Goal: Task Accomplishment & Management: Complete application form

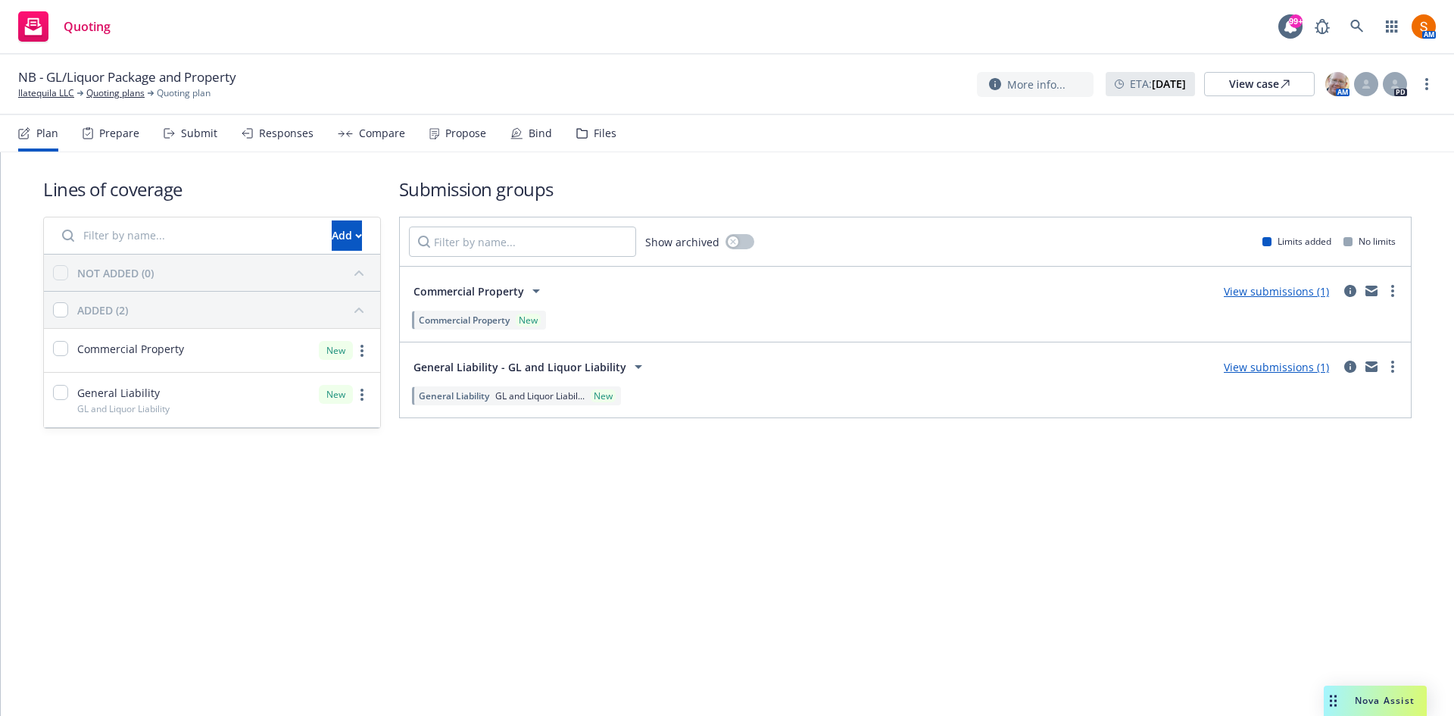
click at [525, 140] on div "Bind" at bounding box center [531, 133] width 42 height 36
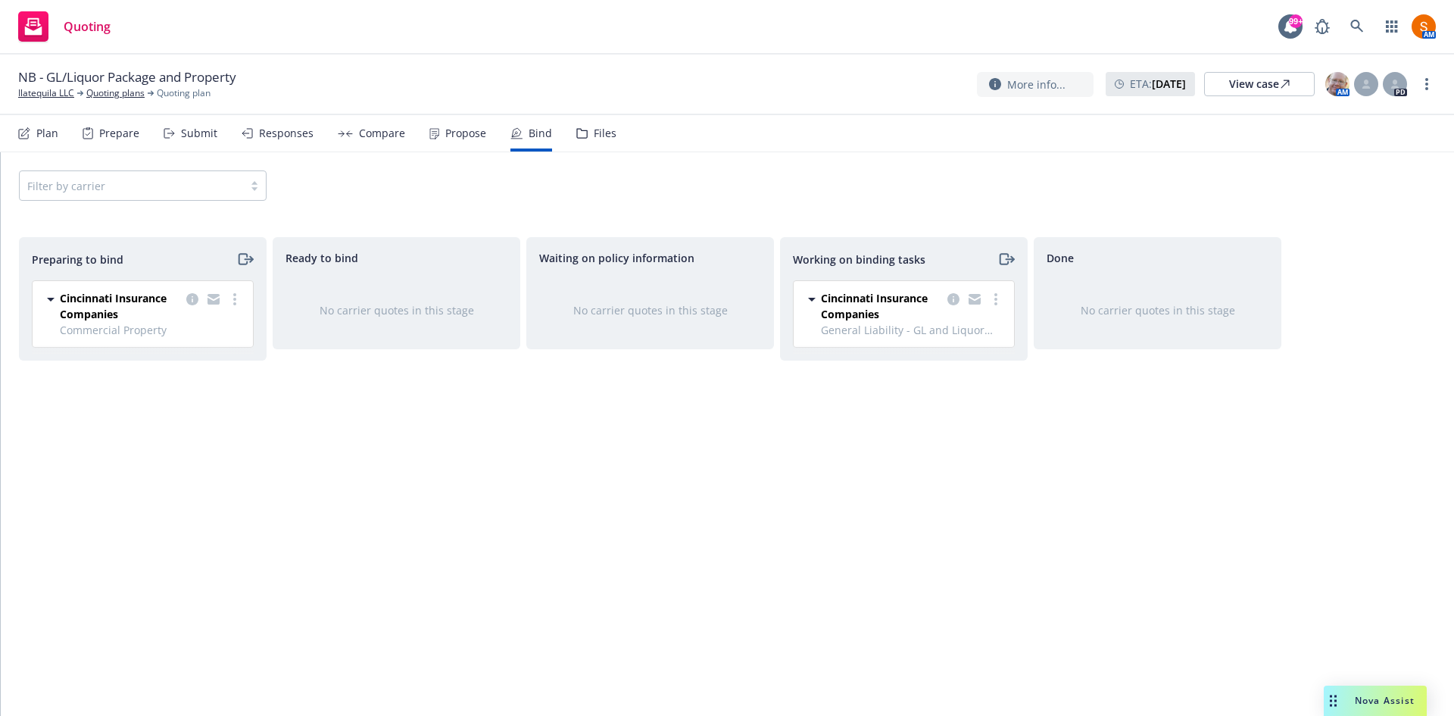
click at [462, 129] on div "Propose" at bounding box center [465, 133] width 41 height 12
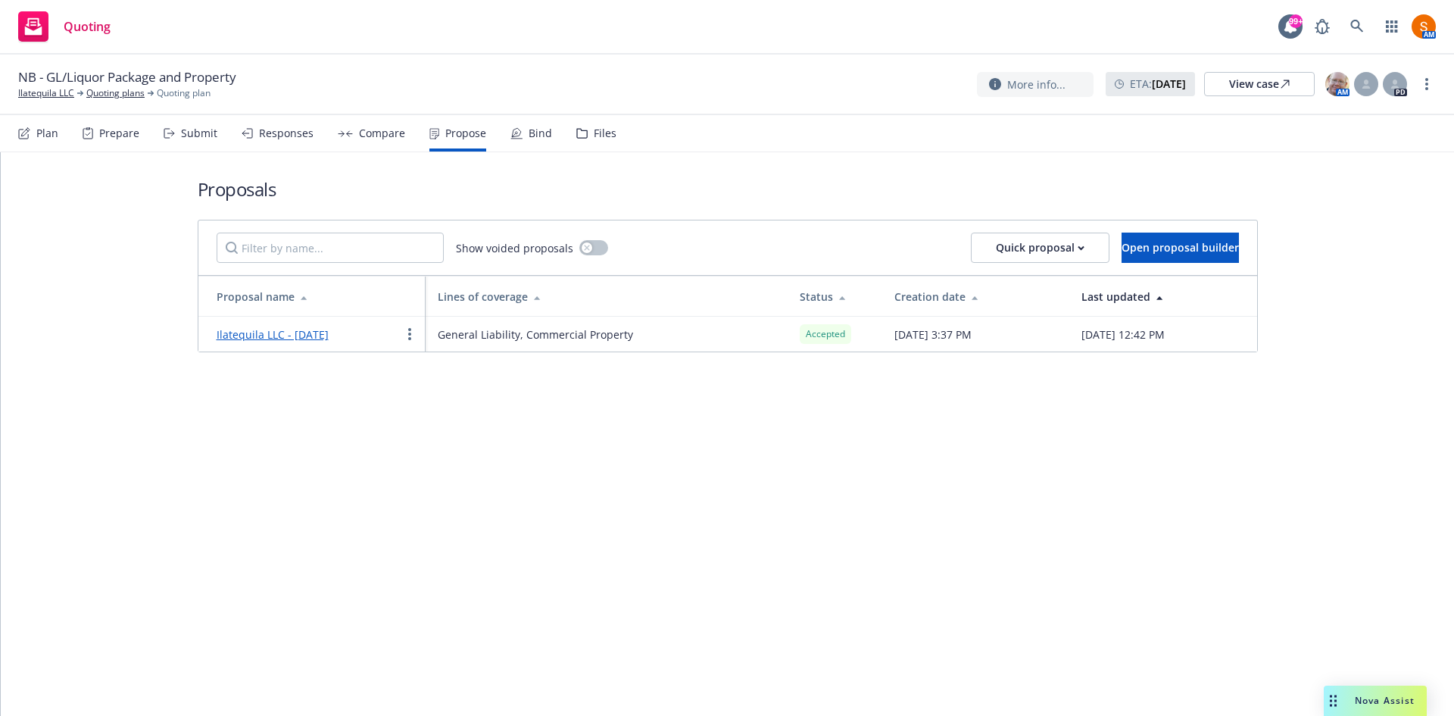
click at [519, 126] on div "Bind" at bounding box center [531, 133] width 42 height 36
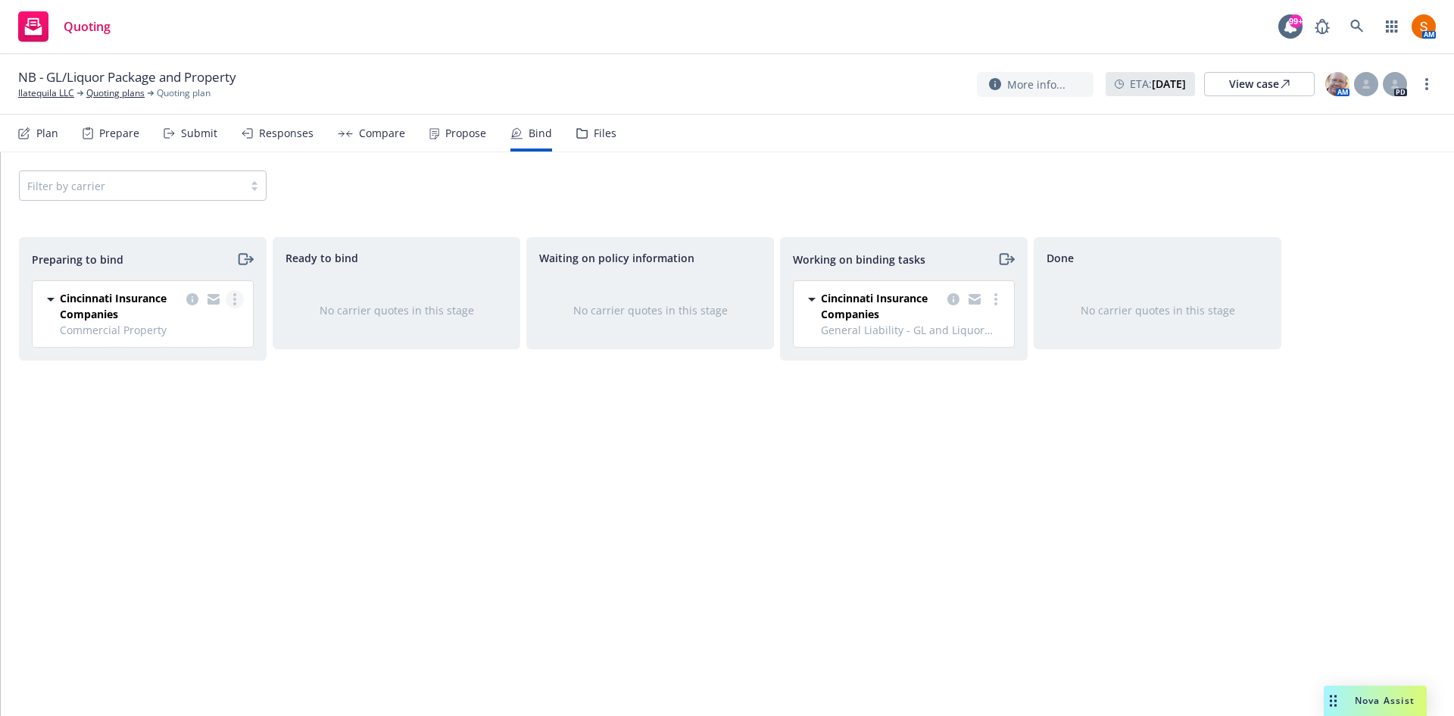
click at [231, 301] on link "more" at bounding box center [235, 299] width 18 height 18
click at [188, 360] on span "Log bind order" at bounding box center [150, 360] width 111 height 14
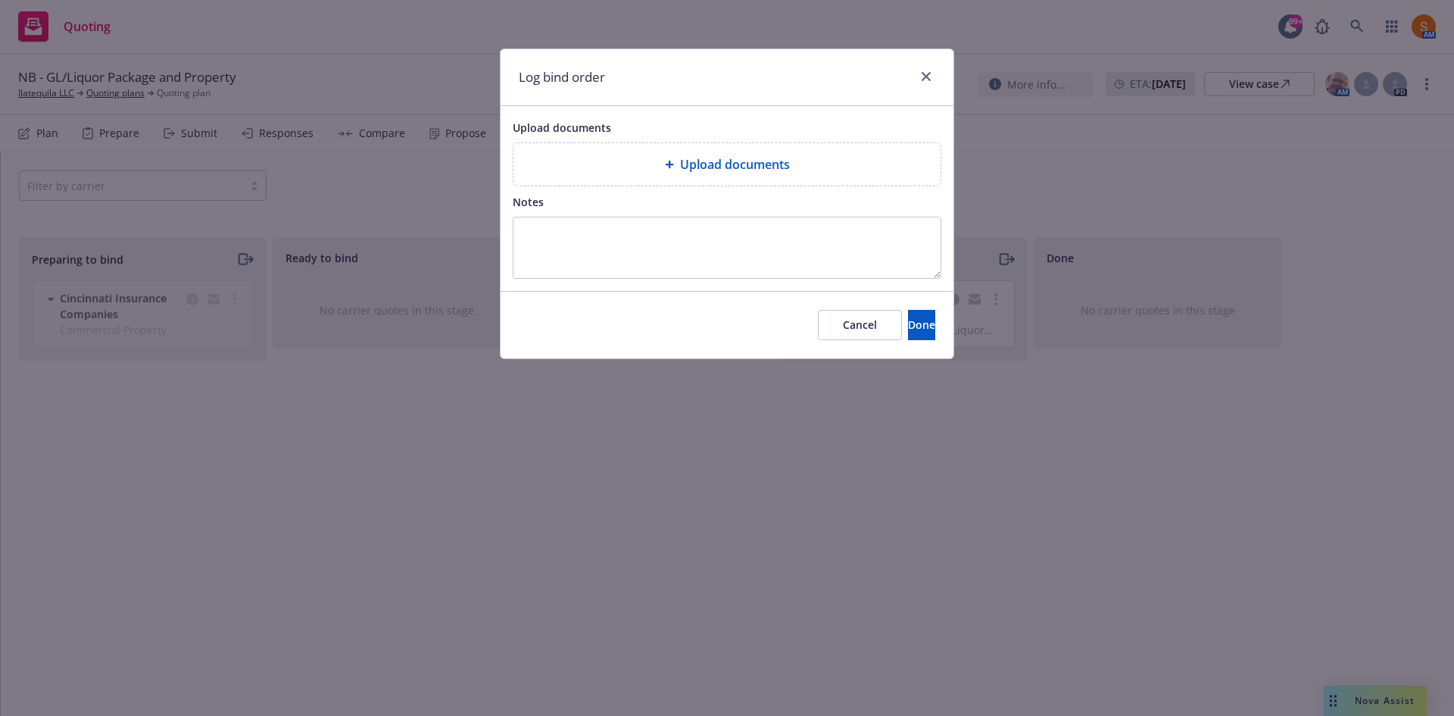
click at [681, 168] on span "Upload documents" at bounding box center [735, 164] width 110 height 18
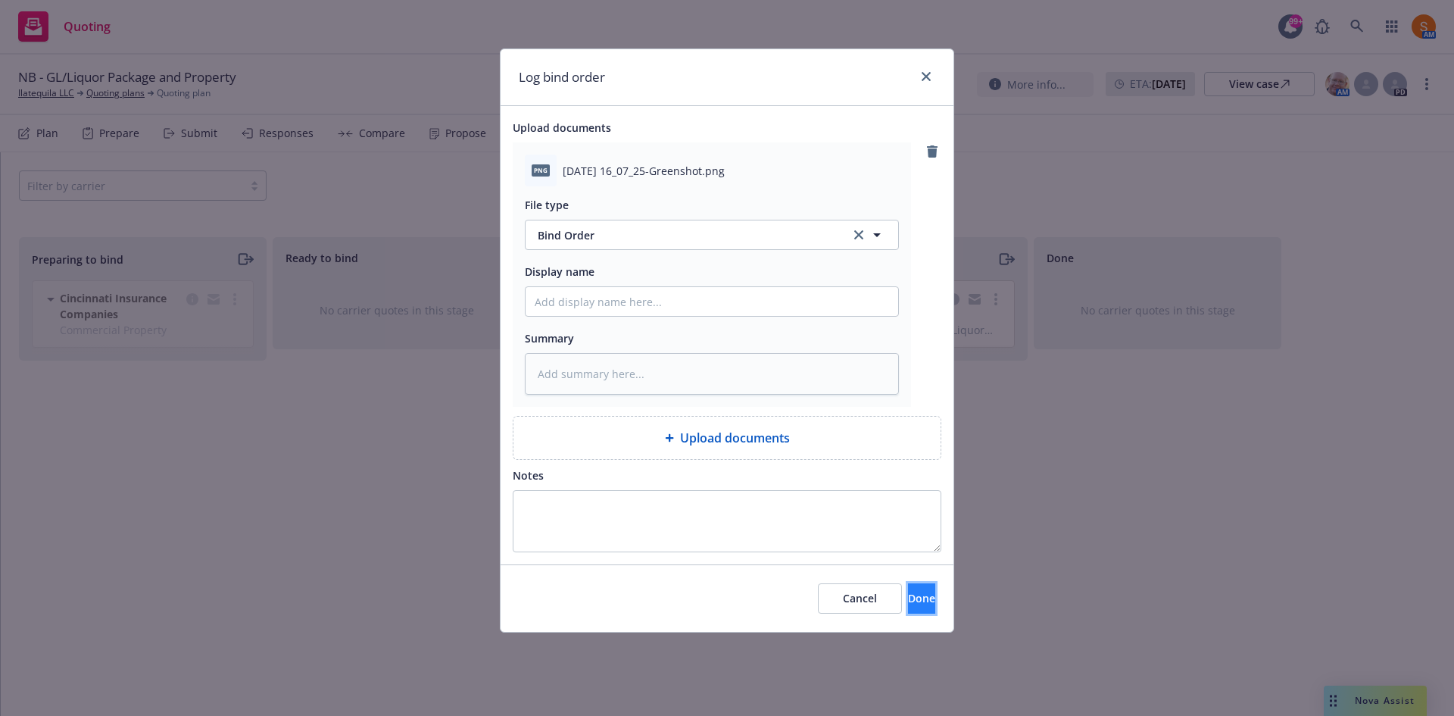
click at [908, 600] on span "Done" at bounding box center [921, 598] width 27 height 14
type textarea "x"
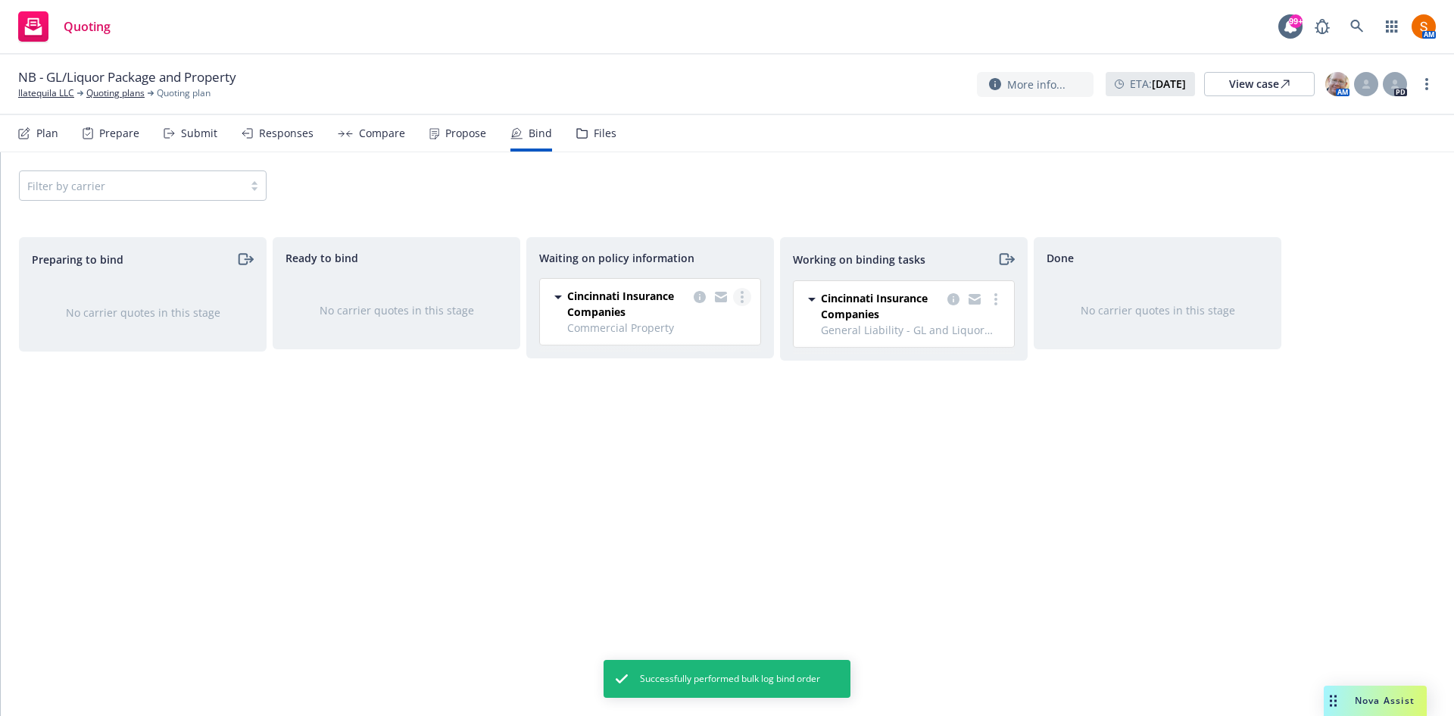
click at [739, 289] on link "more" at bounding box center [742, 297] width 18 height 18
click at [698, 329] on span "Create policies" at bounding box center [668, 327] width 111 height 14
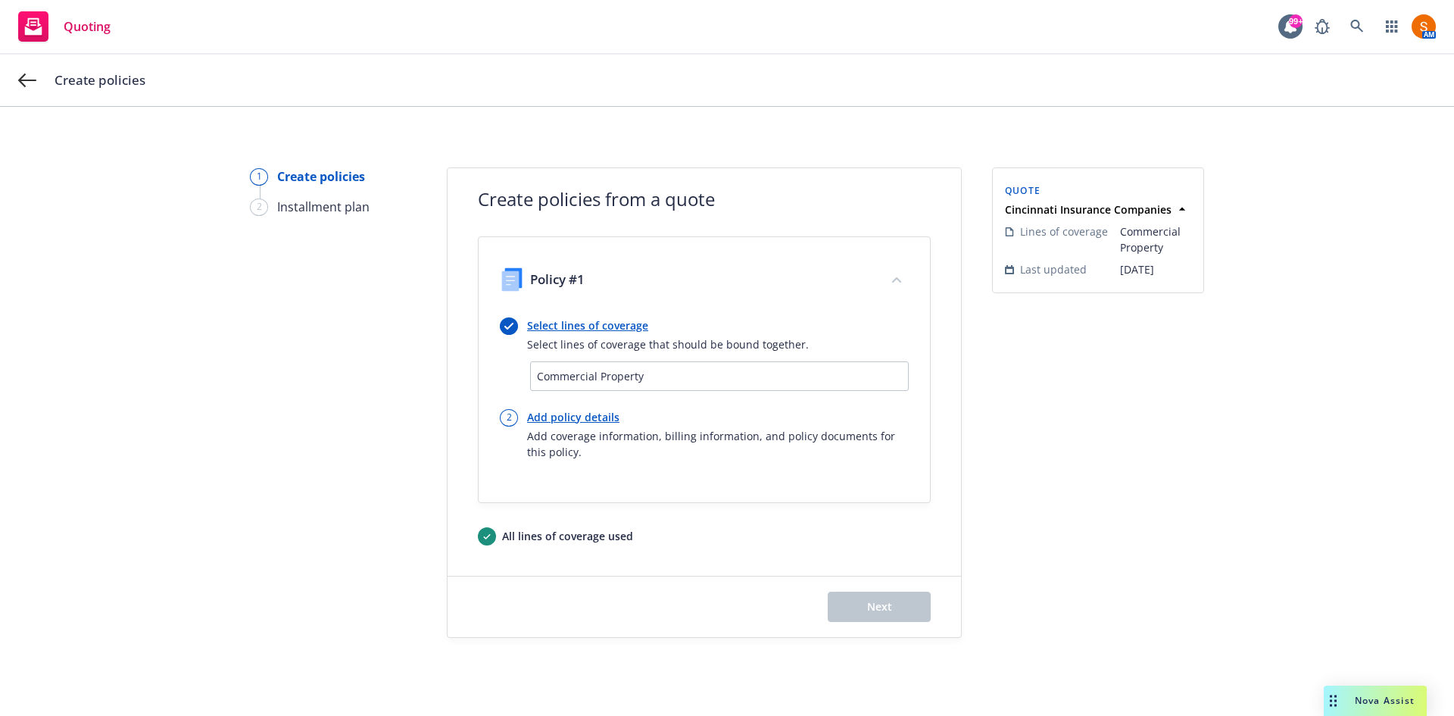
click at [565, 416] on link "Add policy details" at bounding box center [718, 417] width 382 height 16
select select "12"
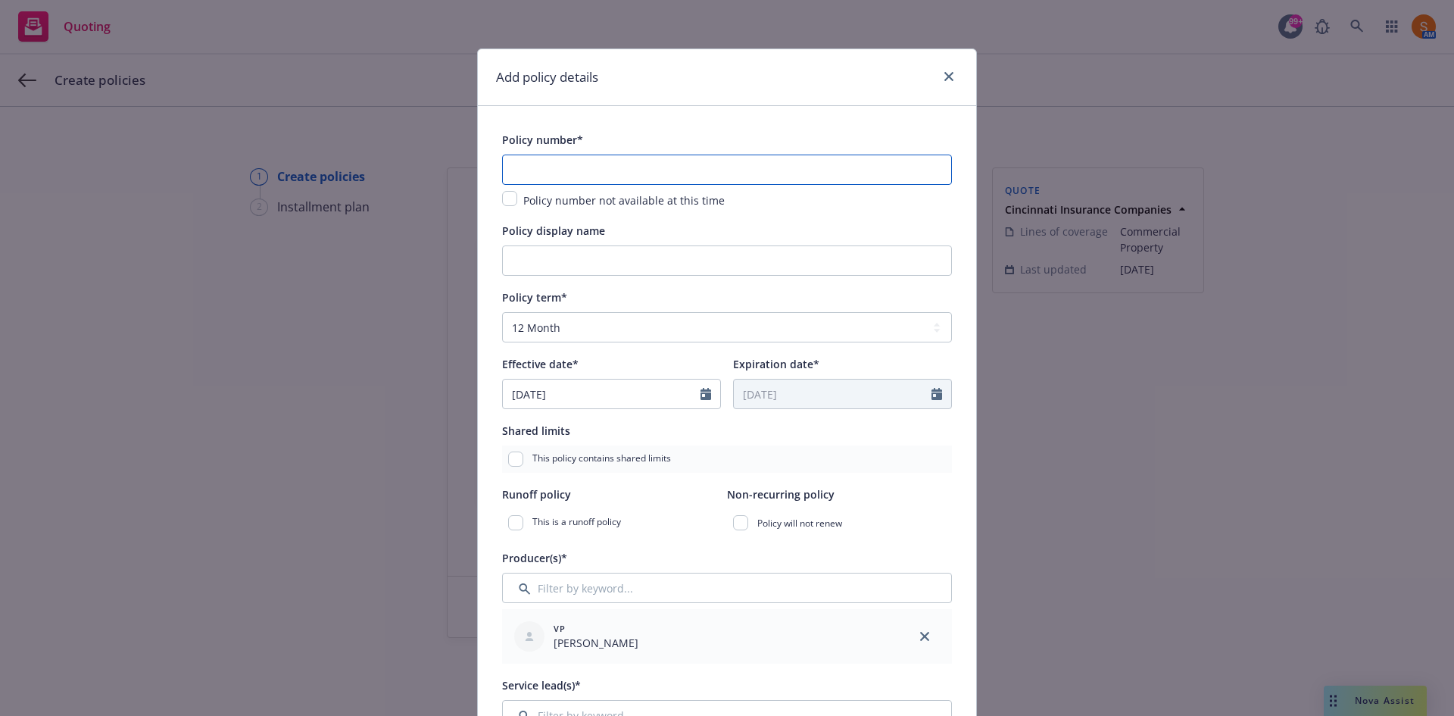
click at [566, 173] on input "text" at bounding box center [727, 169] width 450 height 30
paste input "ENP 075 90 32"
type input "ENP 075 90 32"
click at [598, 391] on input "[DATE]" at bounding box center [602, 393] width 198 height 29
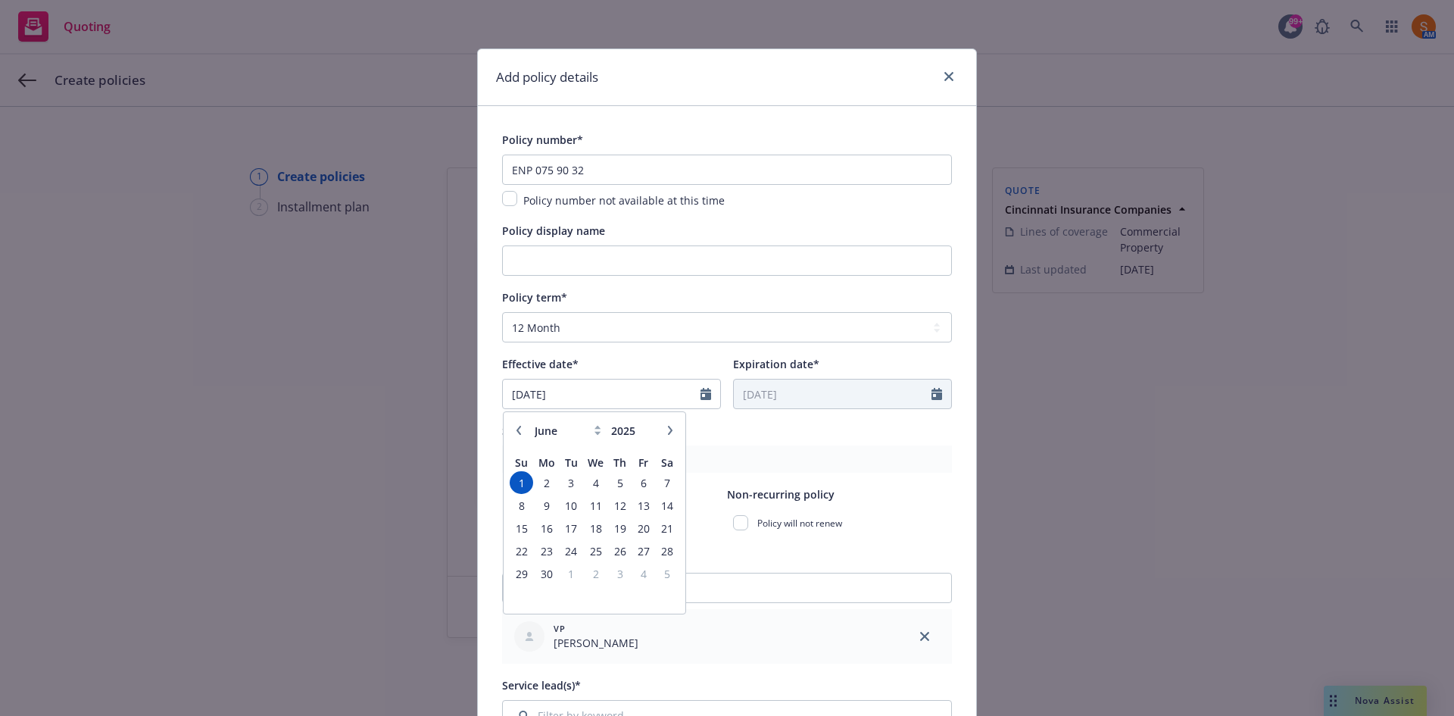
click at [668, 432] on icon "button" at bounding box center [670, 430] width 5 height 9
select select "9"
click at [572, 499] on span "9" at bounding box center [571, 505] width 20 height 19
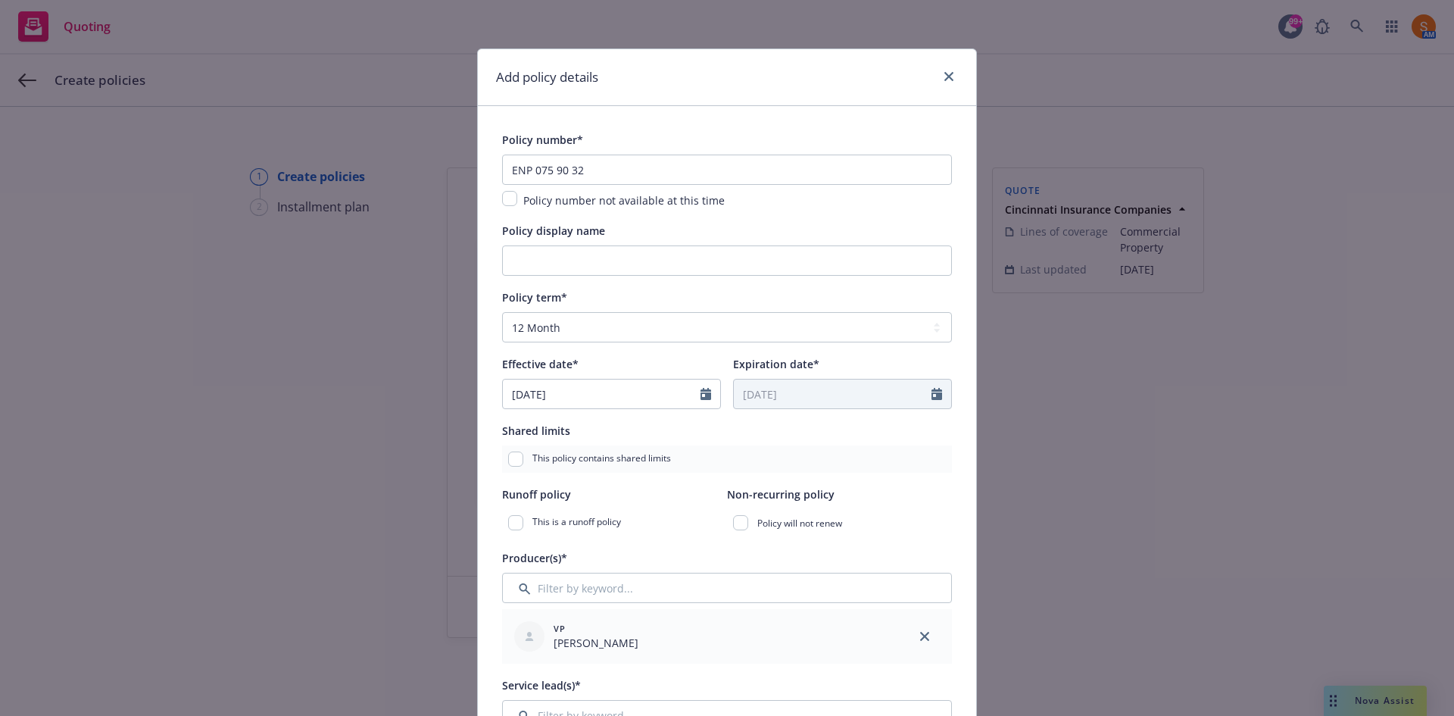
type input "[DATE]"
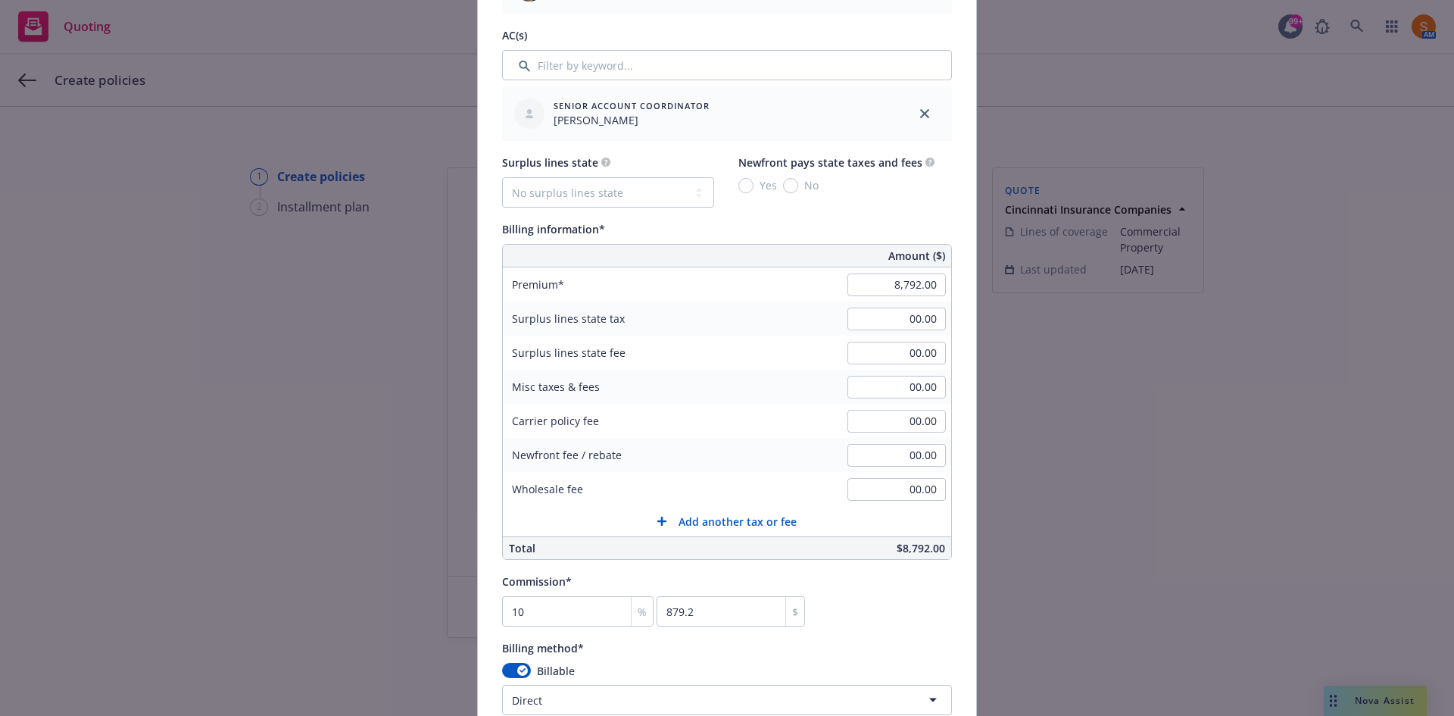
scroll to position [778, 0]
click at [919, 287] on input "8,792.00" at bounding box center [896, 284] width 98 height 23
type input "9,116.00"
type input "911.6"
click at [810, 299] on div "Premium 9,116.00" at bounding box center [727, 284] width 448 height 34
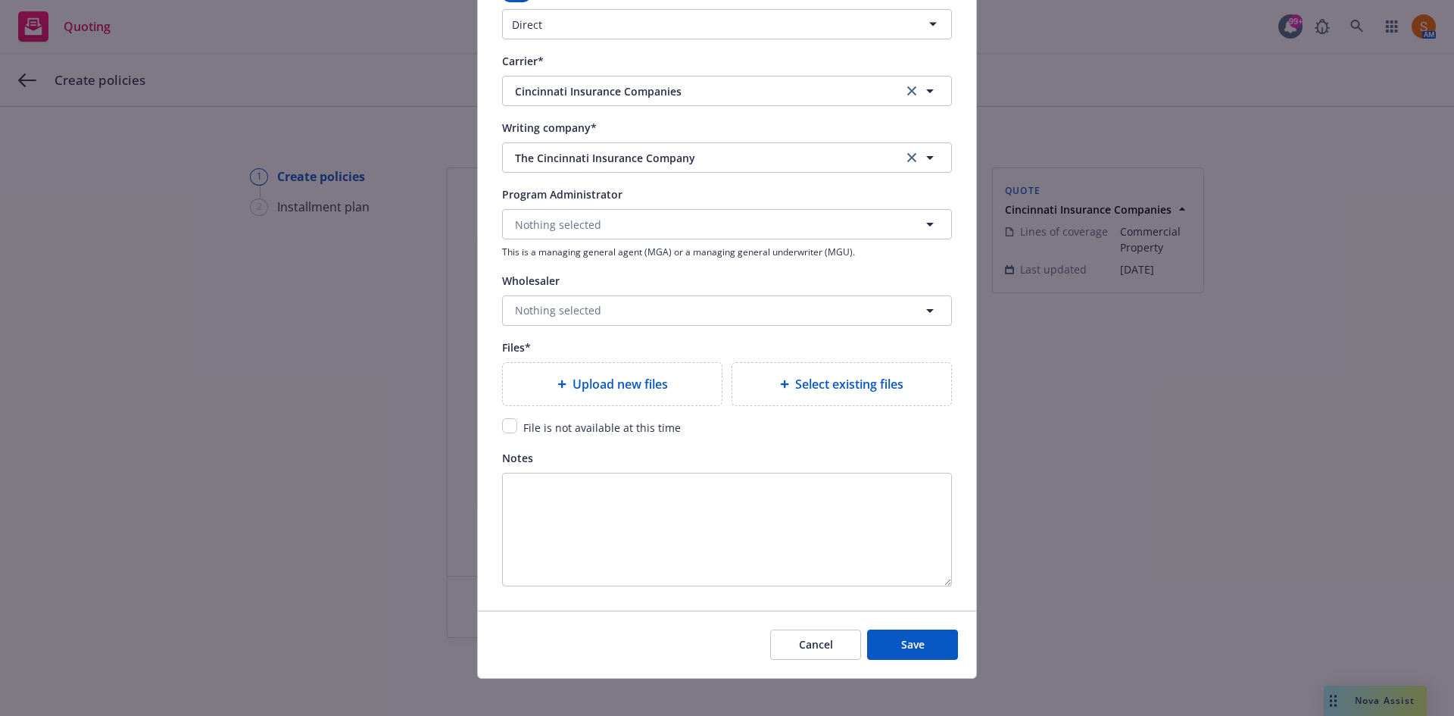
scroll to position [1464, 0]
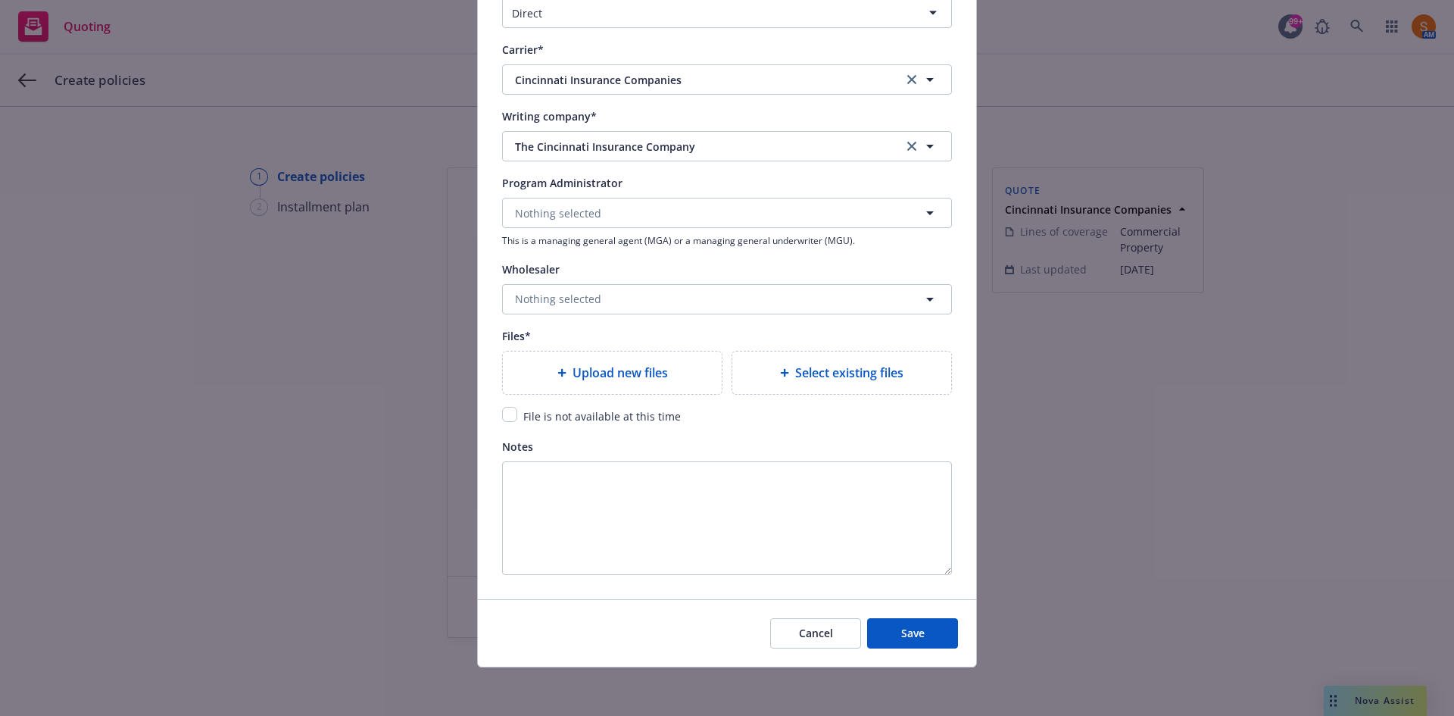
click at [612, 378] on span "Upload new files" at bounding box center [619, 372] width 95 height 18
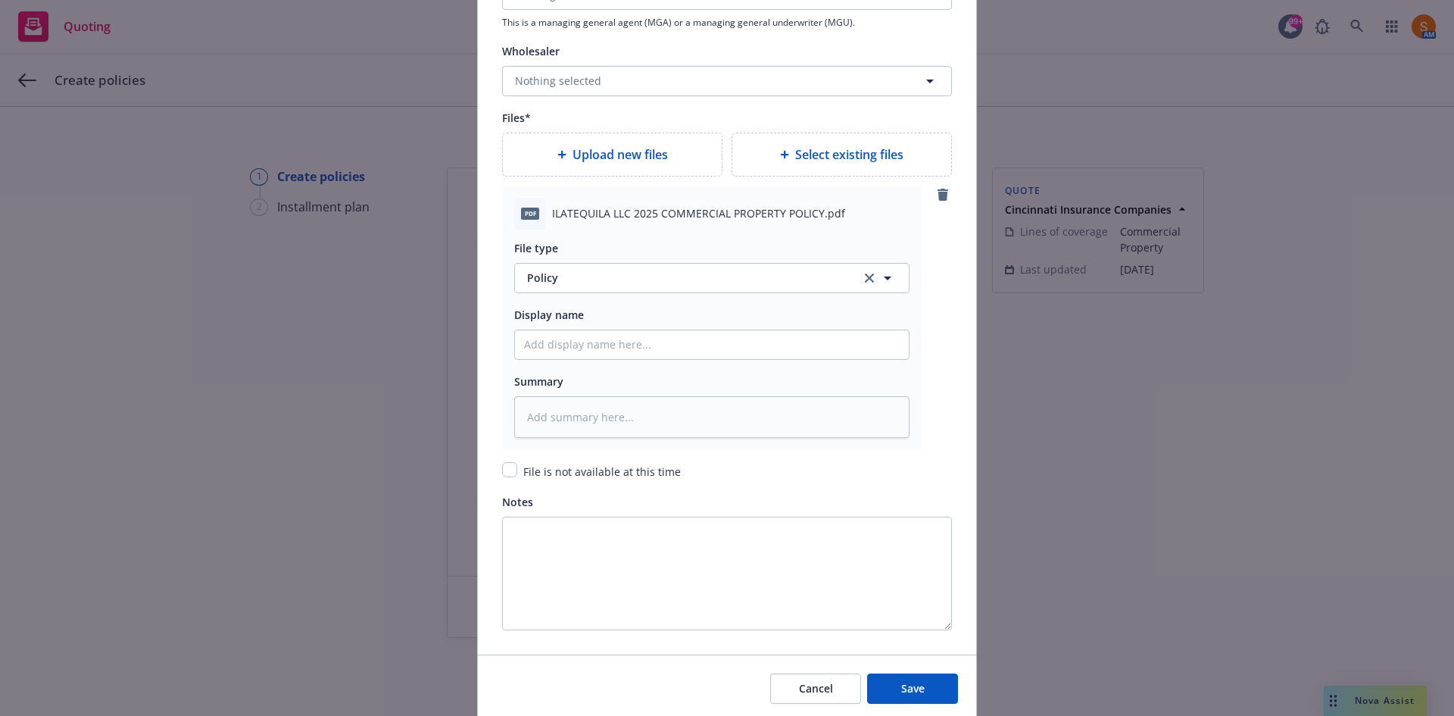
scroll to position [1694, 0]
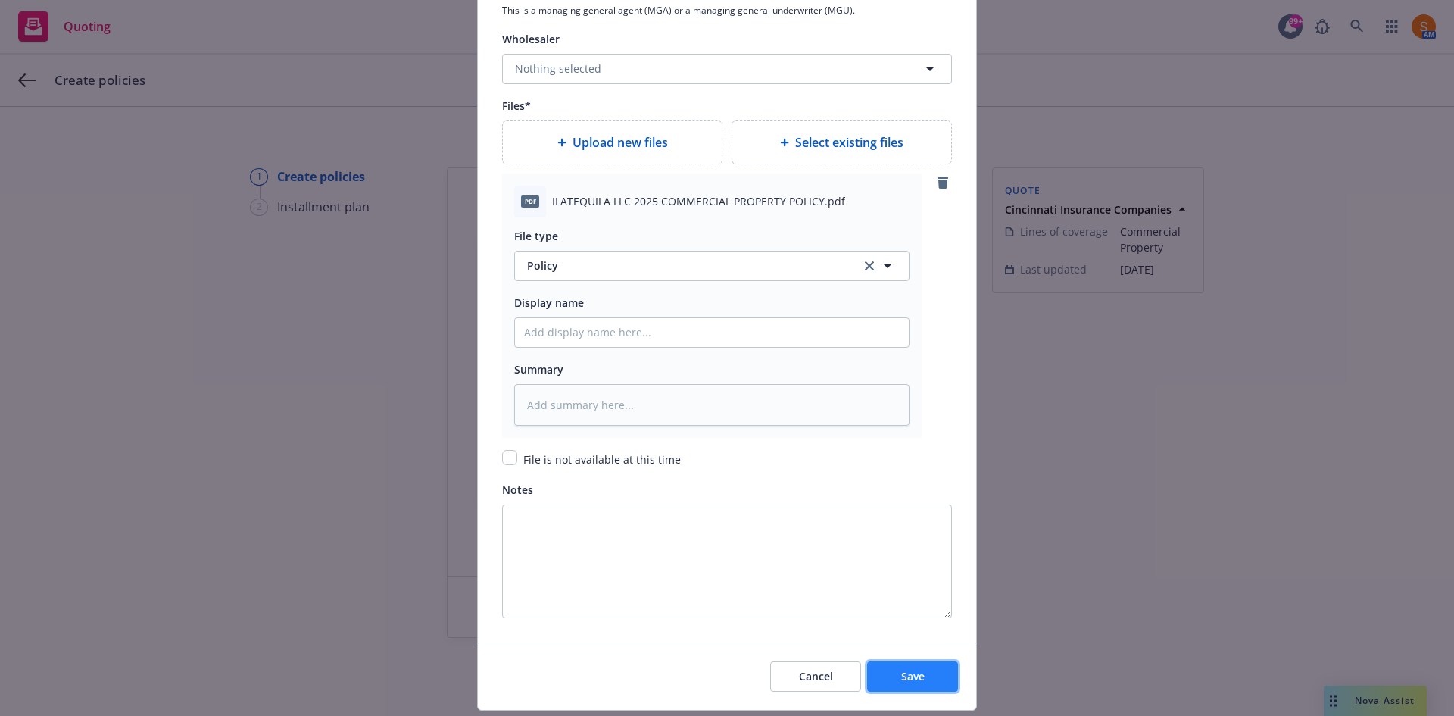
click at [932, 678] on button "Save" at bounding box center [912, 676] width 91 height 30
type textarea "x"
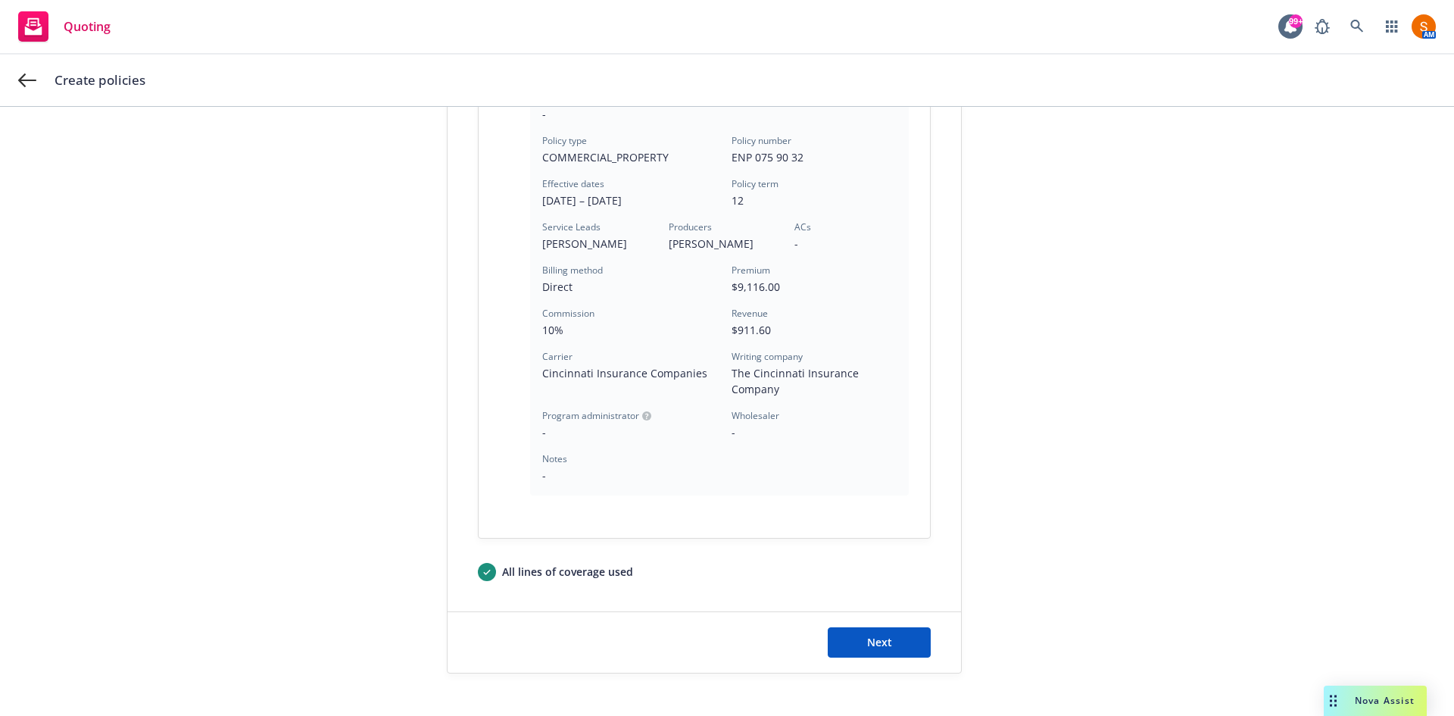
scroll to position [408, 0]
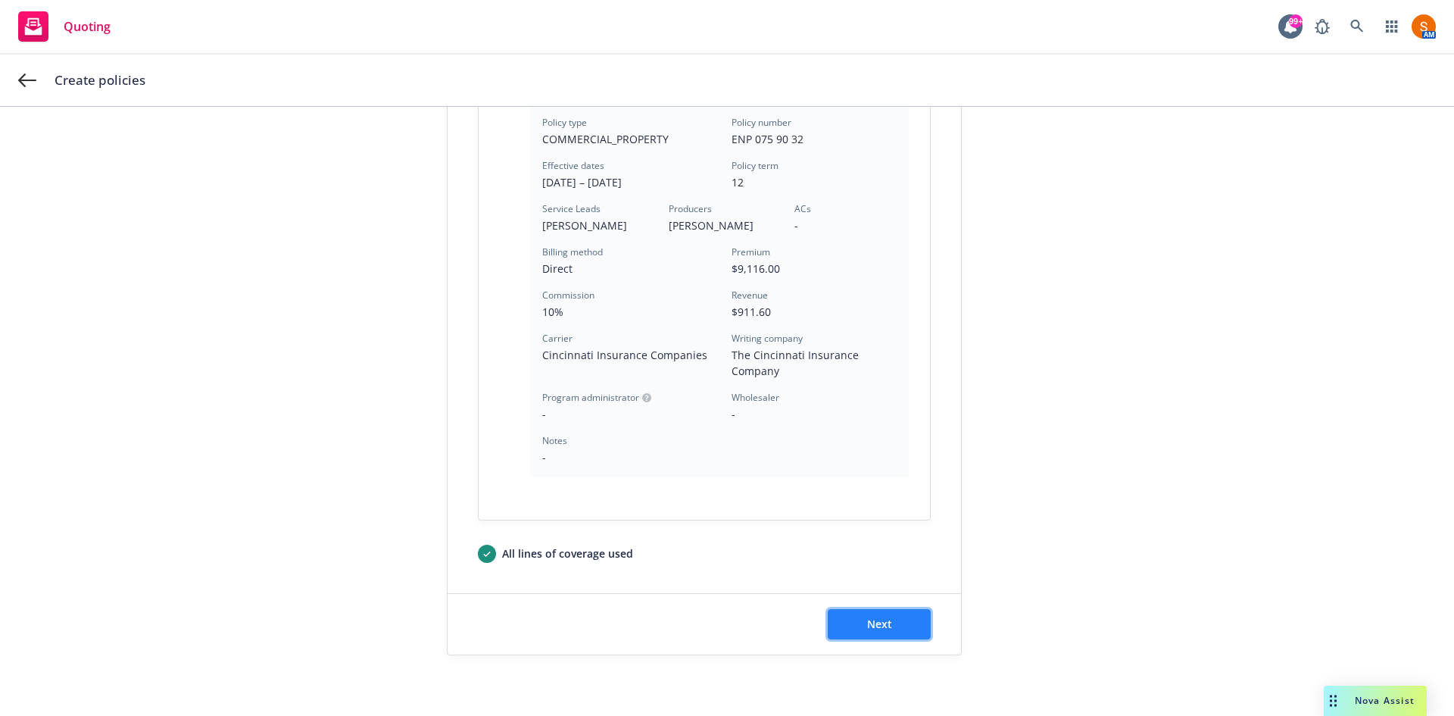
click at [870, 629] on span "Next" at bounding box center [879, 623] width 25 height 14
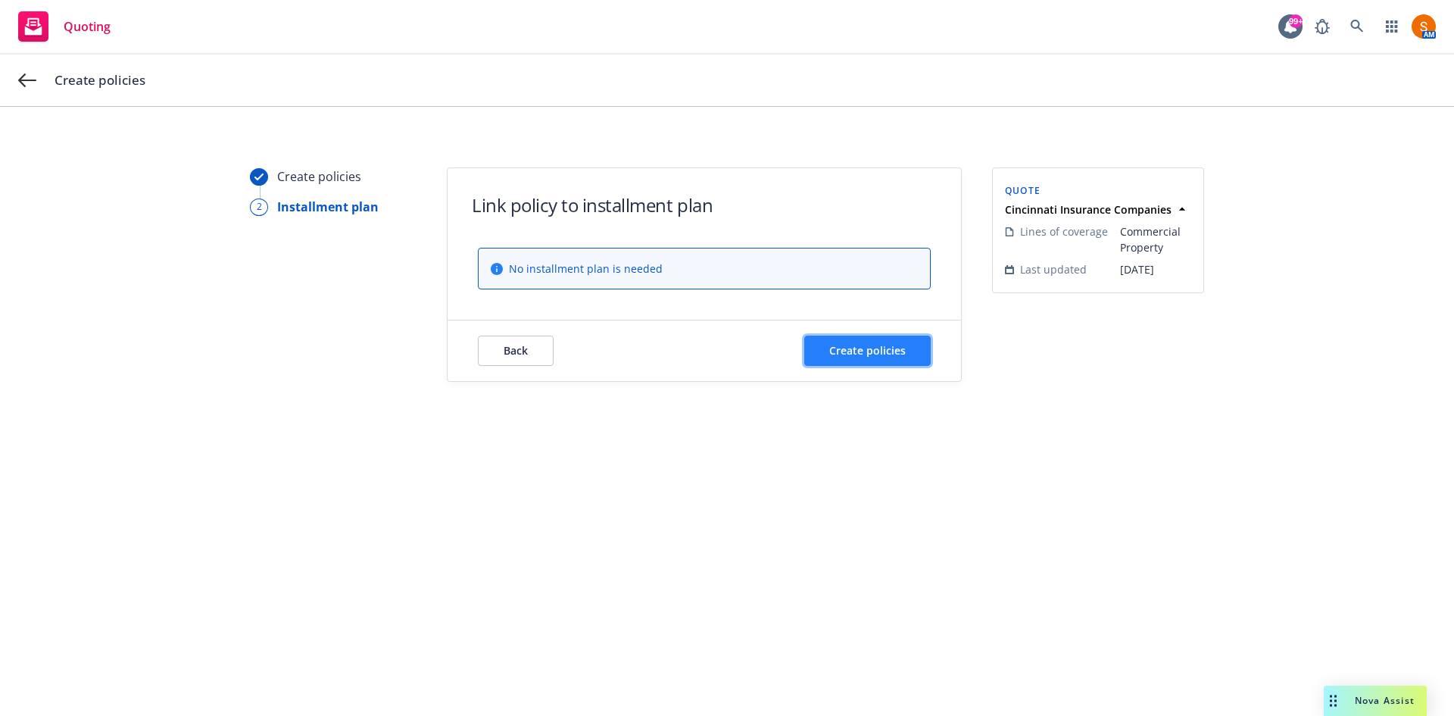
click at [865, 347] on span "Create policies" at bounding box center [867, 350] width 76 height 14
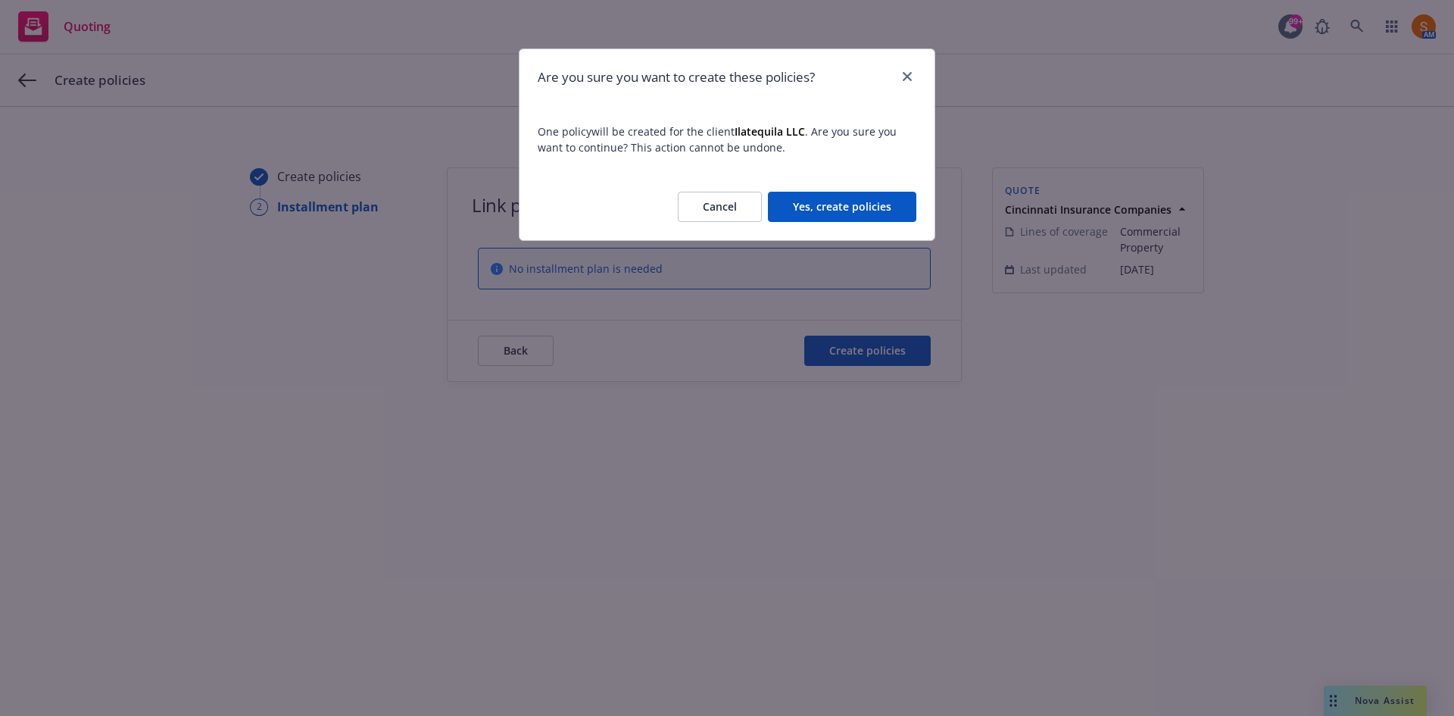
click at [846, 192] on button "Yes, create policies" at bounding box center [842, 207] width 148 height 30
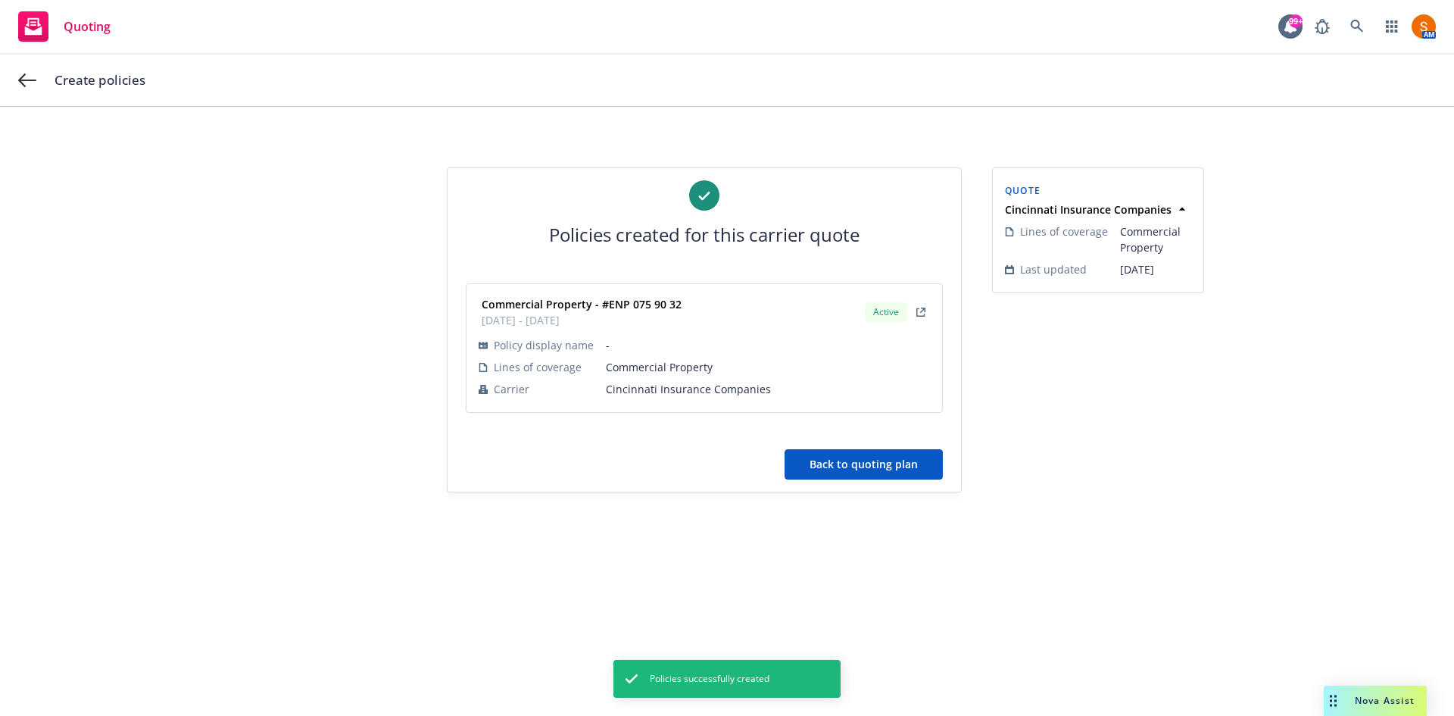
click at [867, 472] on button "Back to quoting plan" at bounding box center [863, 464] width 158 height 30
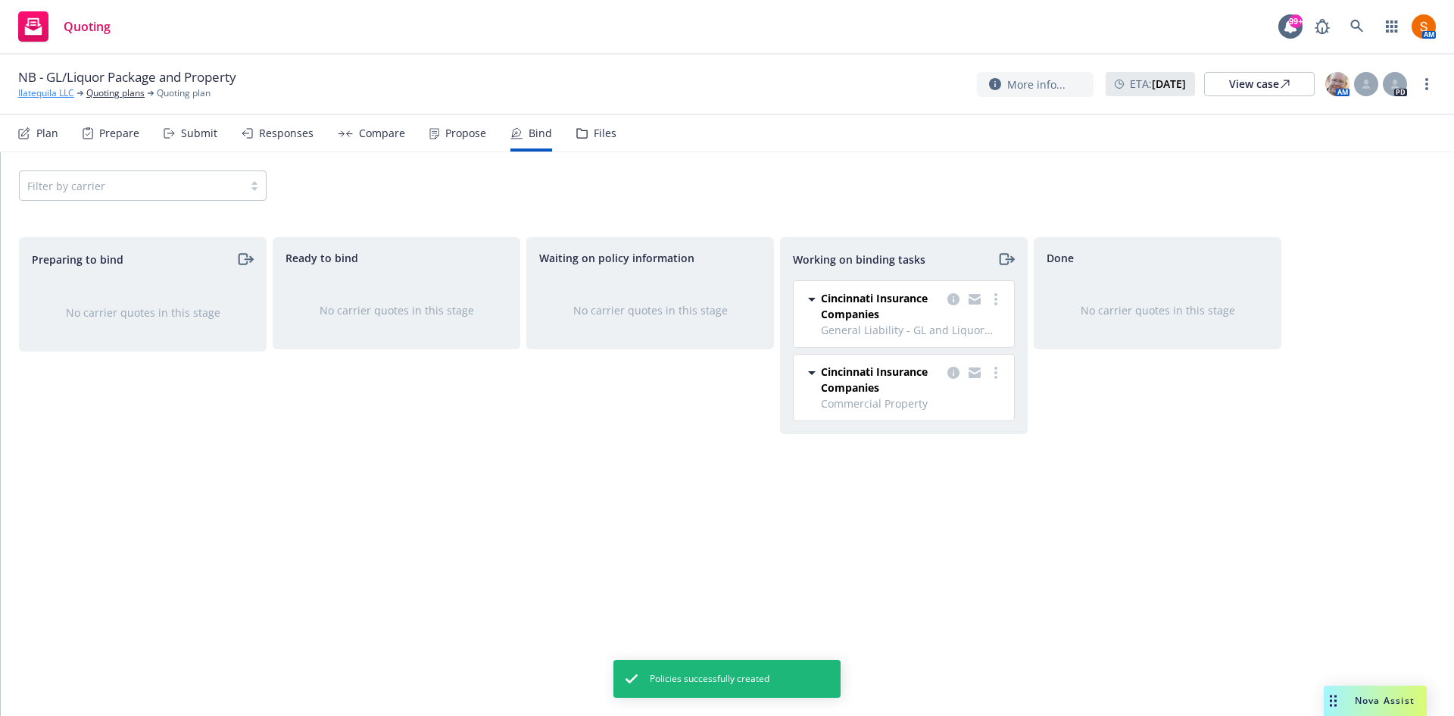
click at [31, 87] on link "Ilatequila LLC" at bounding box center [46, 93] width 56 height 14
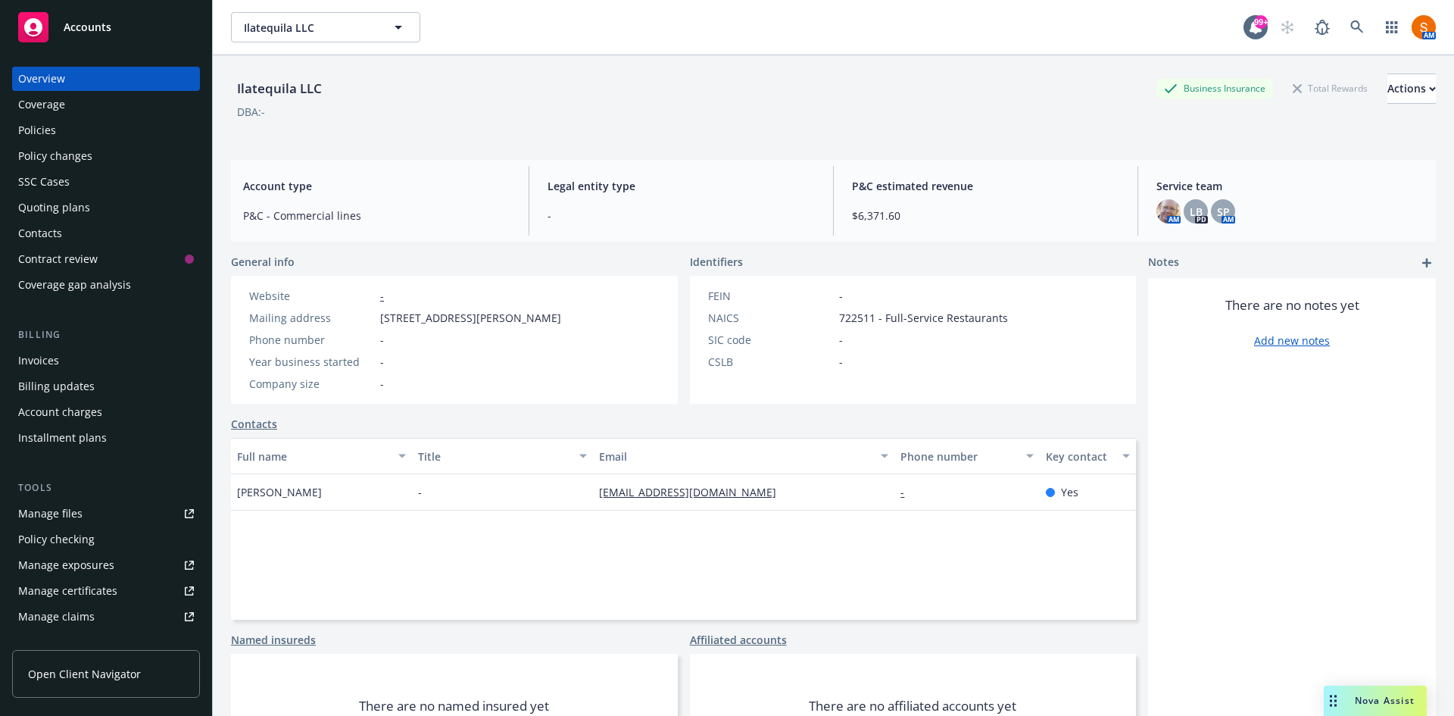
click at [107, 126] on div "Policies" at bounding box center [106, 130] width 176 height 24
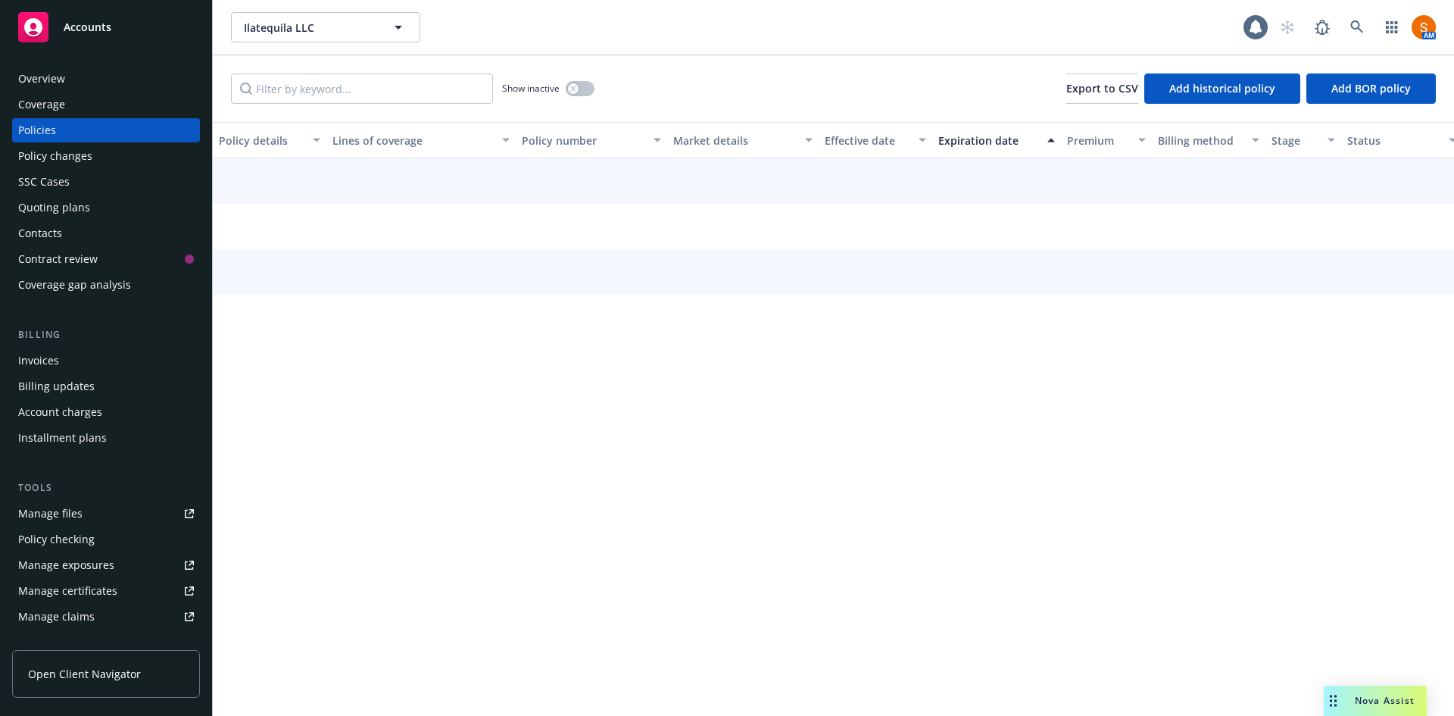
click at [107, 126] on div "Policies" at bounding box center [106, 130] width 176 height 24
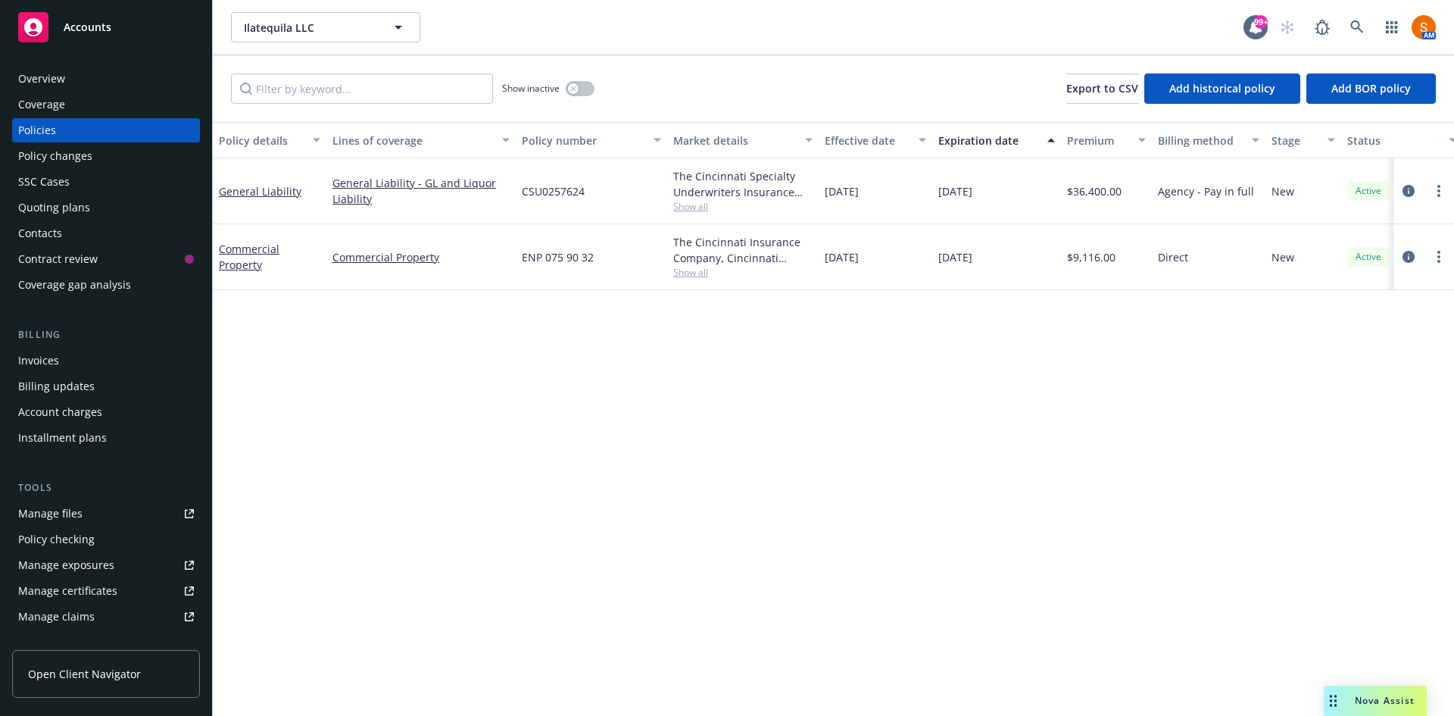
click at [701, 273] on span "Show all" at bounding box center [742, 272] width 139 height 13
click at [956, 326] on div "Policy details Lines of coverage Policy number Market details Effective date Ex…" at bounding box center [833, 419] width 1241 height 594
click at [42, 352] on div "Invoices" at bounding box center [38, 360] width 41 height 24
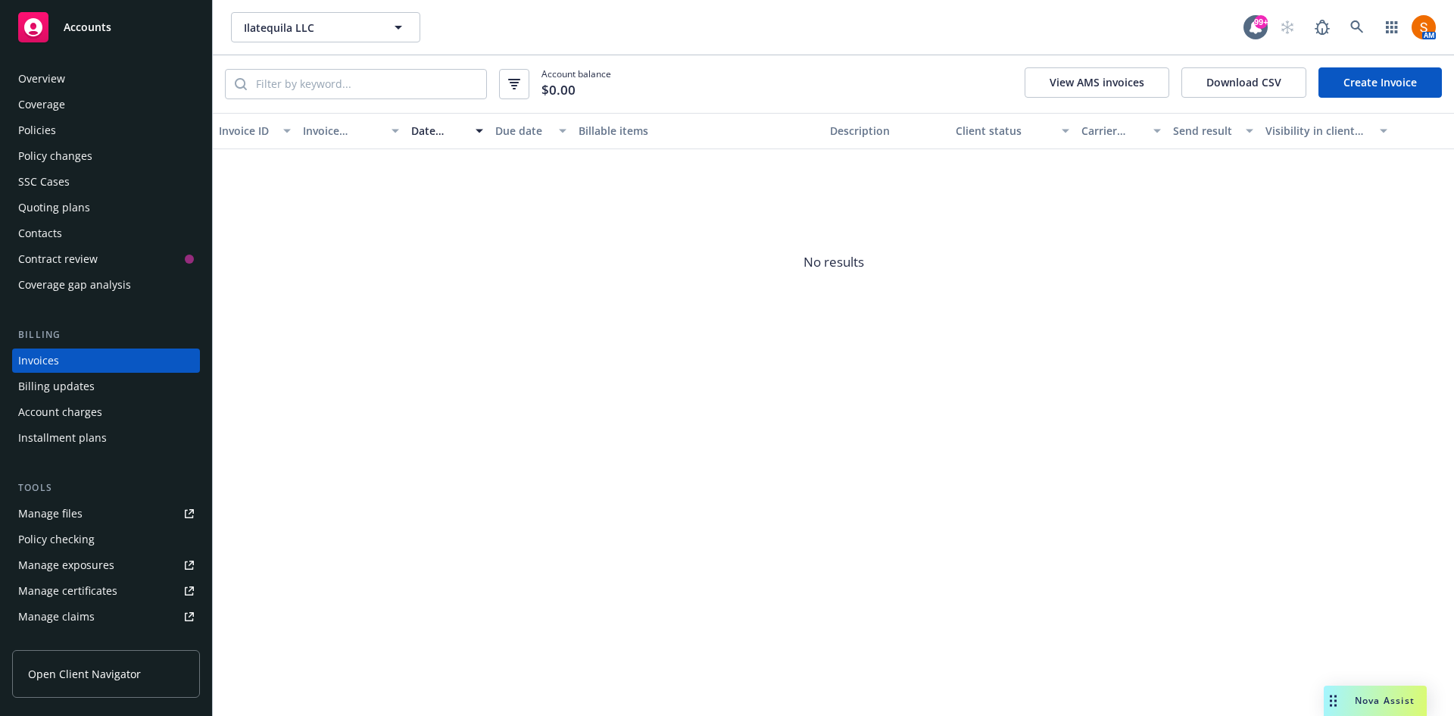
click at [60, 72] on div "Overview" at bounding box center [41, 79] width 47 height 24
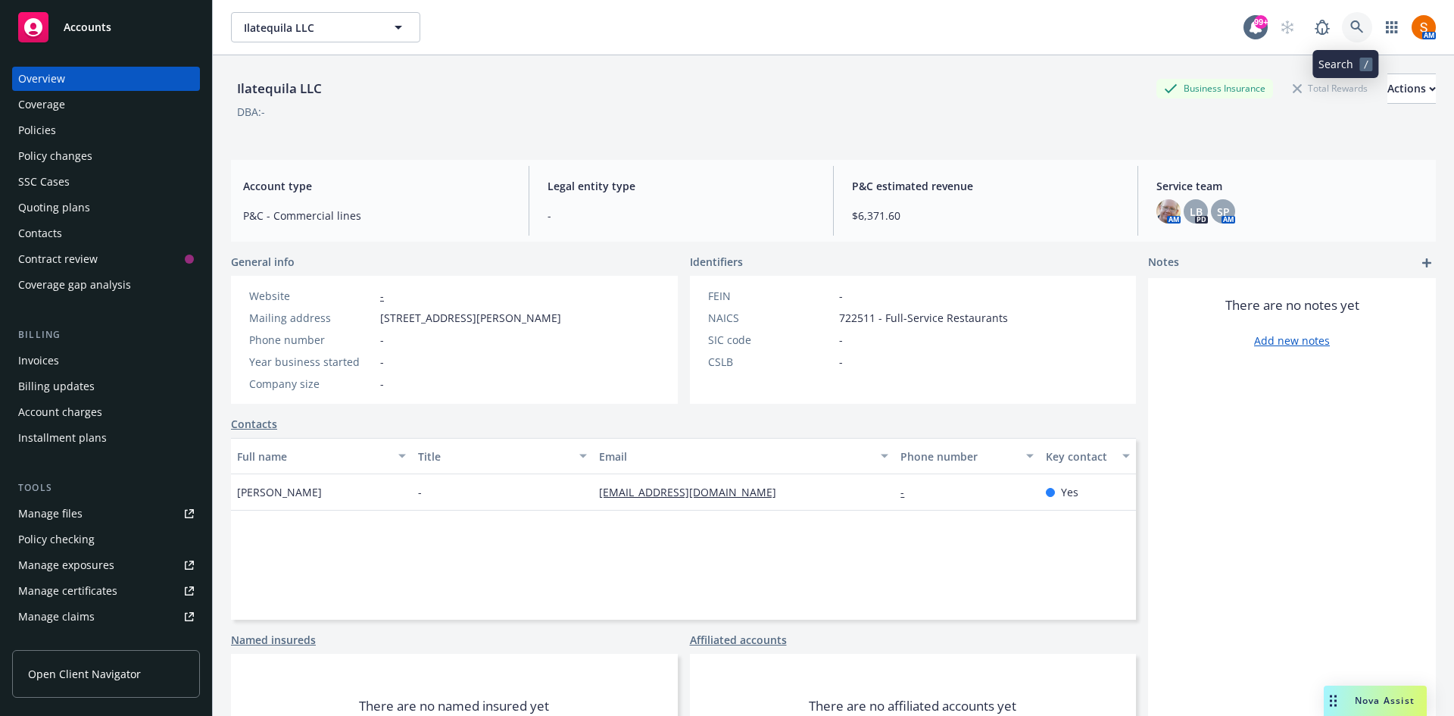
click at [1350, 34] on link at bounding box center [1357, 27] width 30 height 30
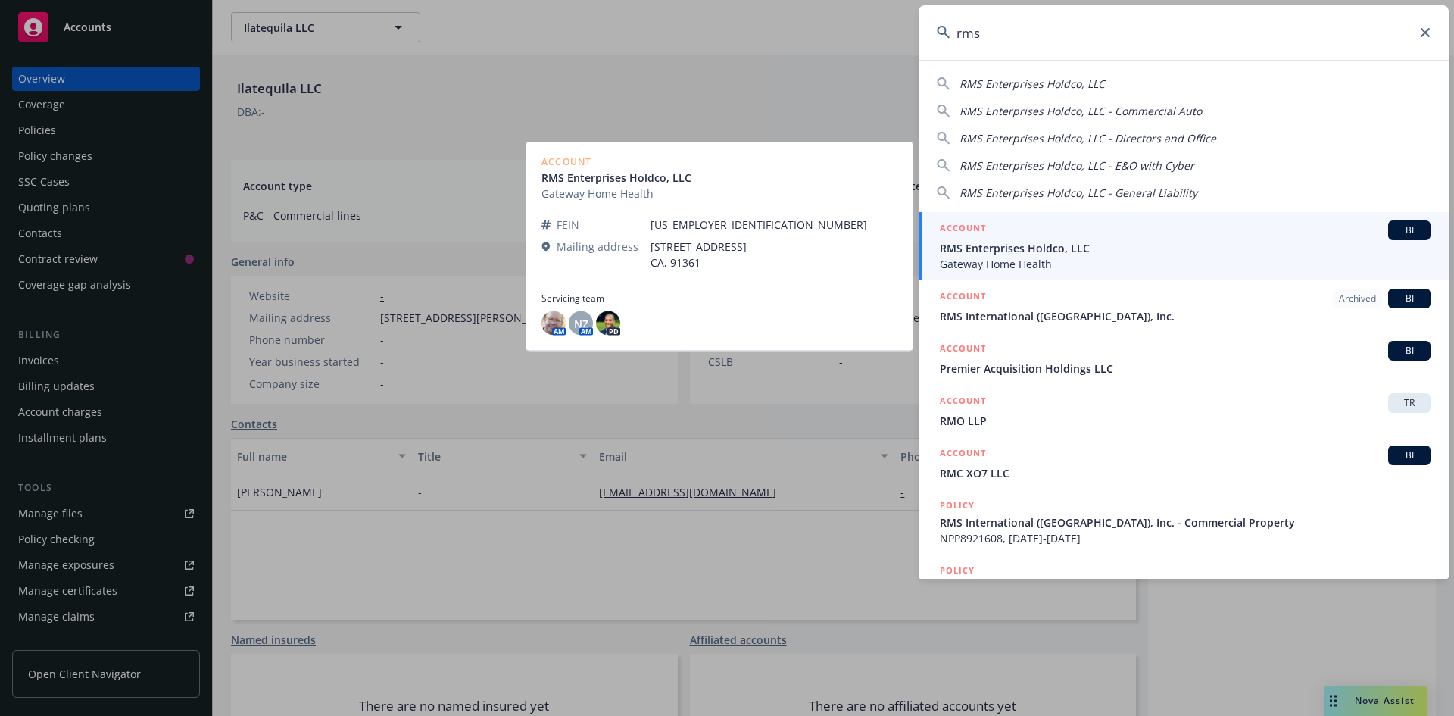
type input "rms"
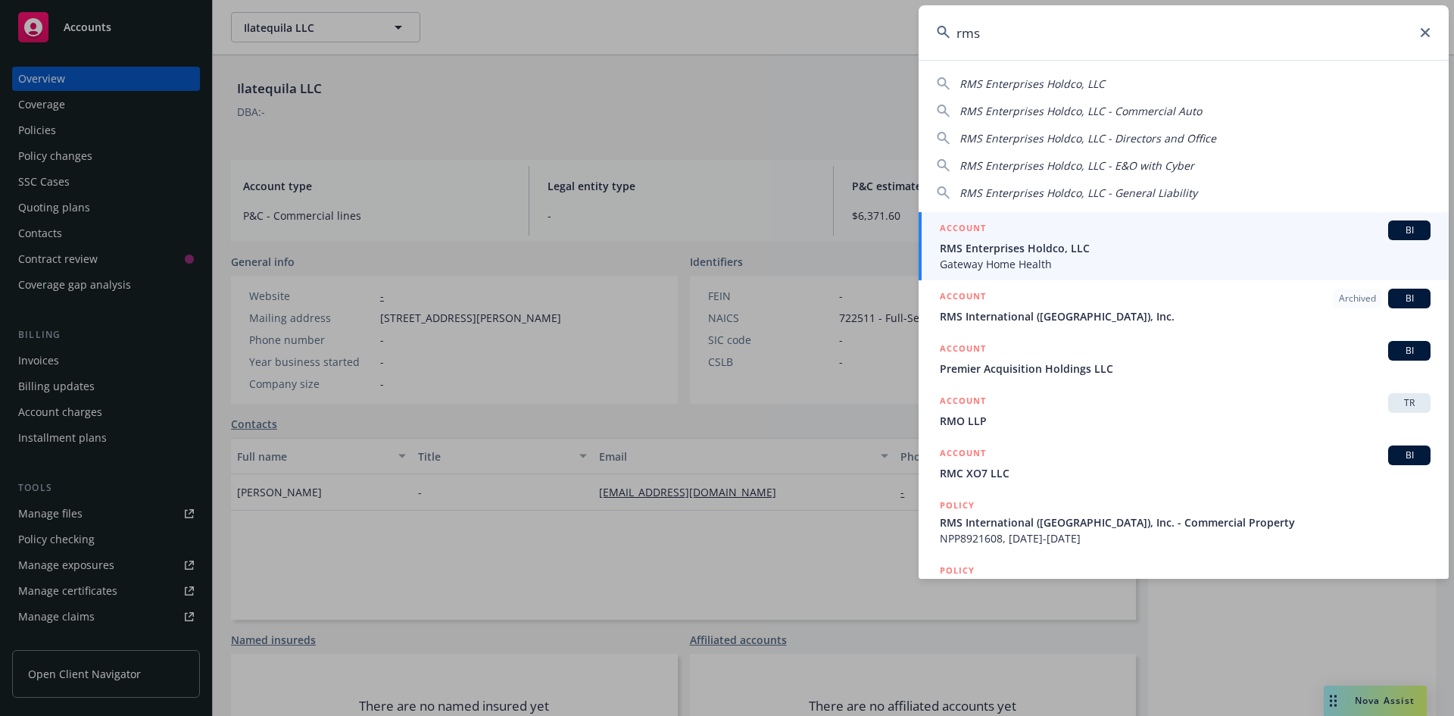
click at [1051, 232] on div "ACCOUNT BI" at bounding box center [1185, 230] width 491 height 20
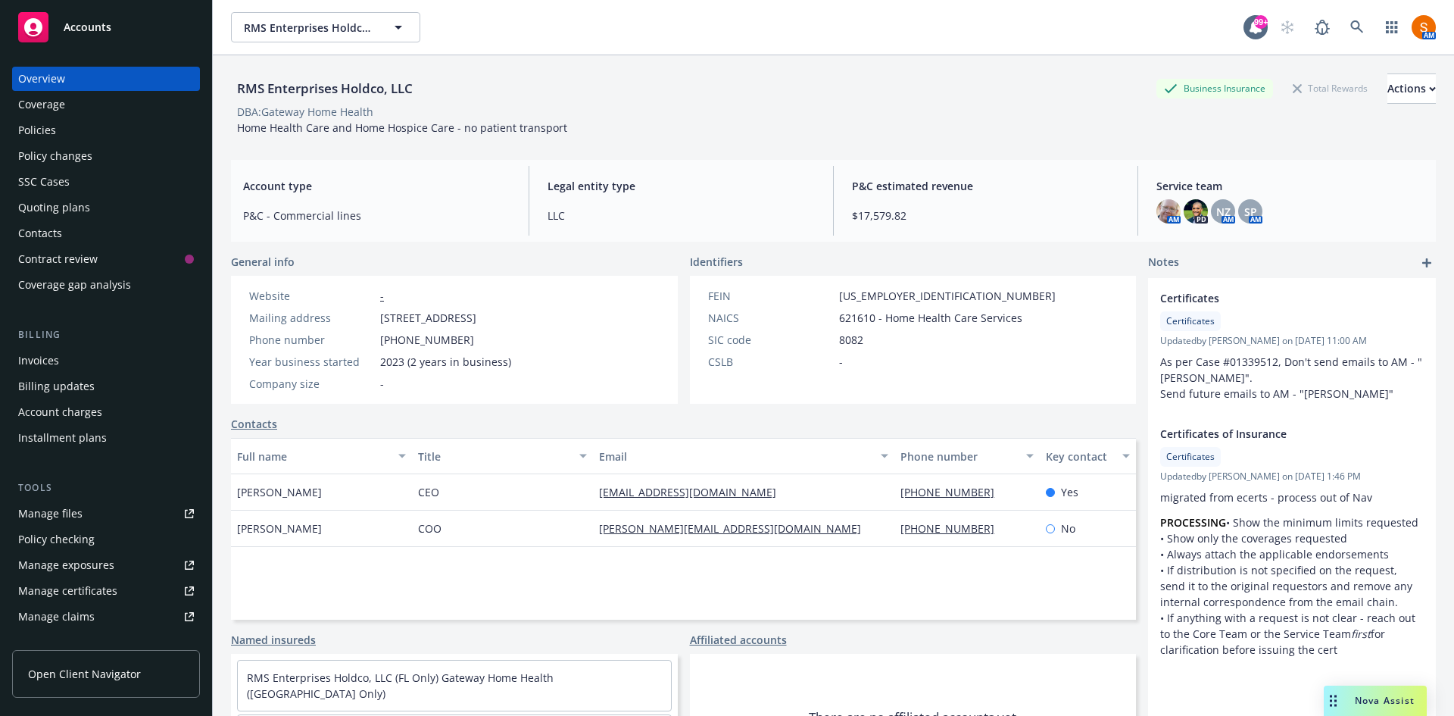
click at [241, 116] on div "DBA: Gateway Home Health" at bounding box center [305, 112] width 136 height 16
